Goal: Information Seeking & Learning: Learn about a topic

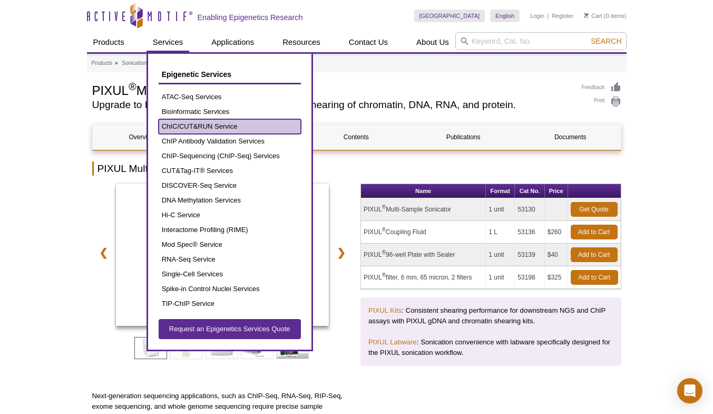
click at [214, 122] on link "ChIC/CUT&RUN Service" at bounding box center [230, 126] width 142 height 15
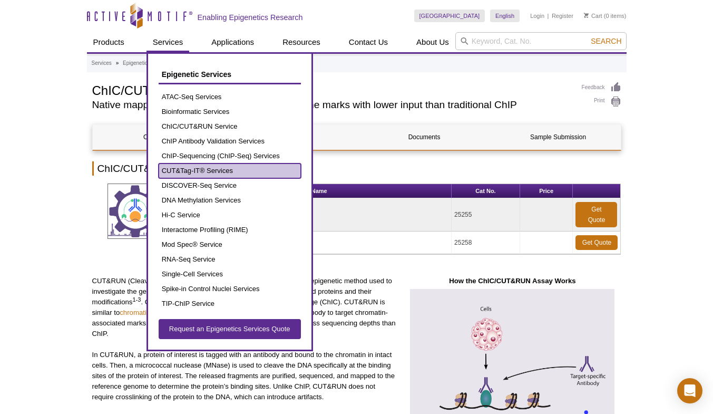
click at [190, 170] on link "CUT&Tag-IT® Services" at bounding box center [230, 170] width 142 height 15
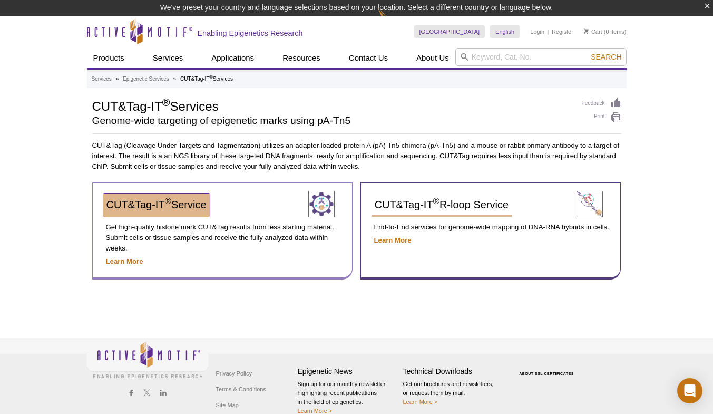
click at [126, 205] on span "CUT&Tag-IT ® Service" at bounding box center [156, 205] width 100 height 12
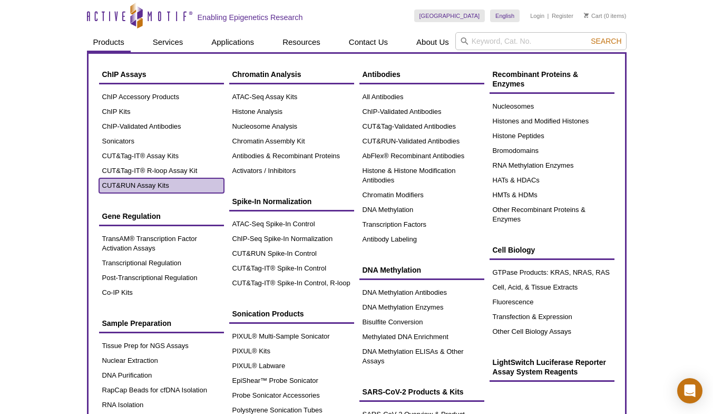
click at [125, 180] on link "CUT&RUN Assay Kits" at bounding box center [161, 185] width 125 height 15
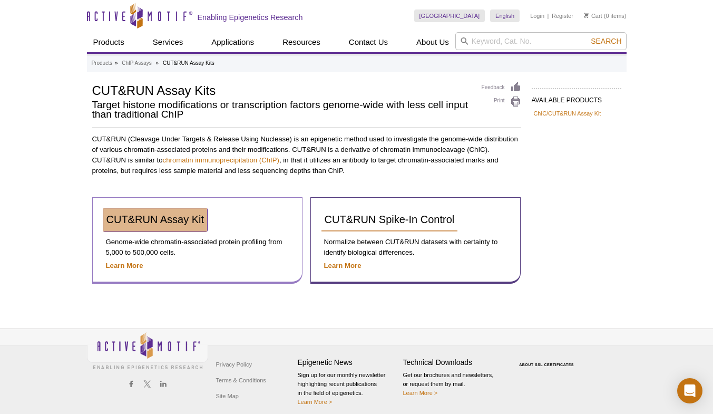
click at [159, 218] on span "CUT&RUN Assay Kit" at bounding box center [155, 219] width 98 height 12
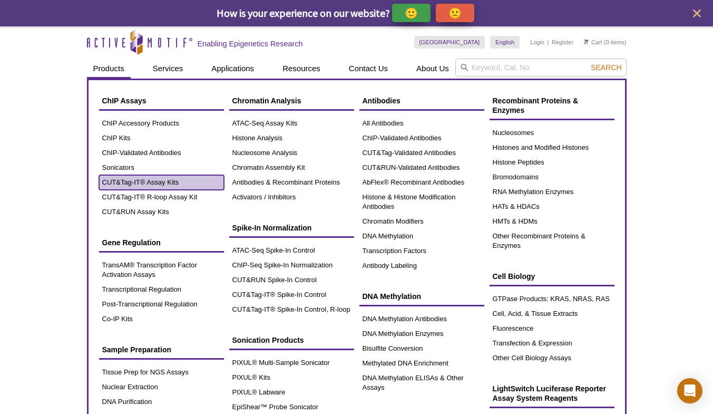
click at [144, 179] on link "CUT&Tag-IT® Assay Kits" at bounding box center [161, 182] width 125 height 15
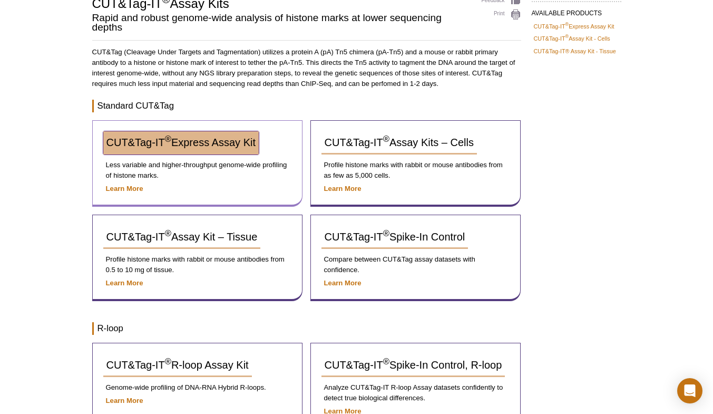
click at [202, 140] on span "CUT&Tag-IT ® Express Assay Kit" at bounding box center [180, 142] width 149 height 12
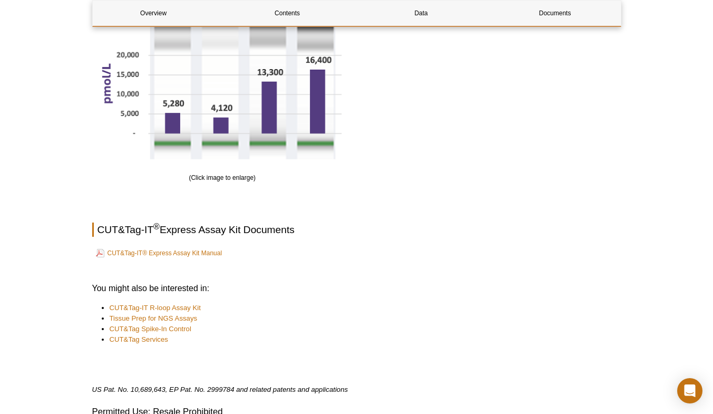
scroll to position [1550, 0]
